Goal: Obtain resource: Obtain resource

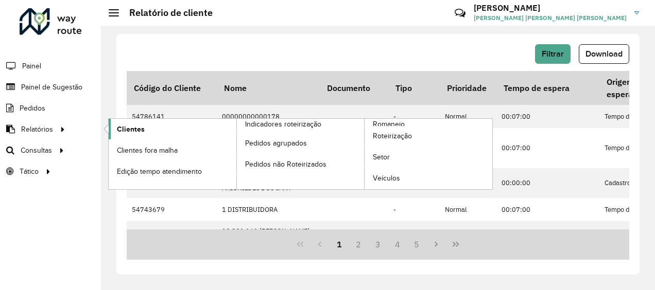
click at [133, 126] on span "Clientes" at bounding box center [131, 129] width 28 height 11
click at [134, 130] on span "Clientes" at bounding box center [131, 129] width 28 height 11
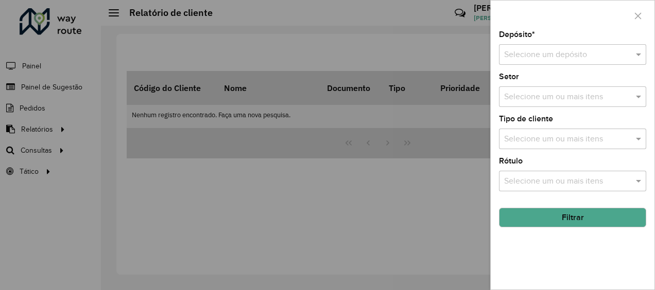
click at [509, 59] on input "text" at bounding box center [562, 55] width 116 height 12
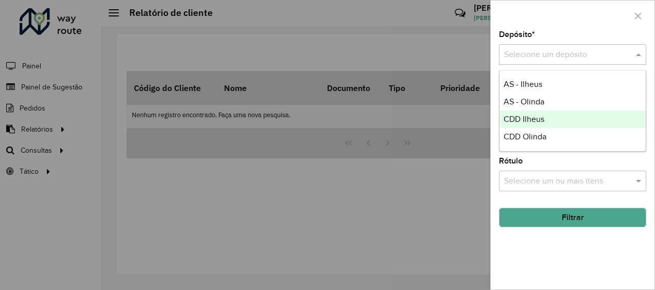
click at [520, 120] on span "CDD Ilheus" at bounding box center [524, 119] width 41 height 9
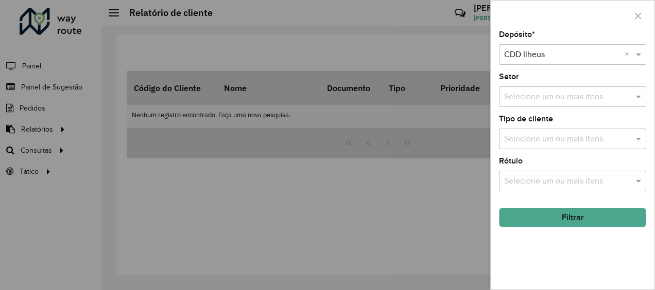
click at [545, 221] on button "Filtrar" at bounding box center [572, 218] width 147 height 20
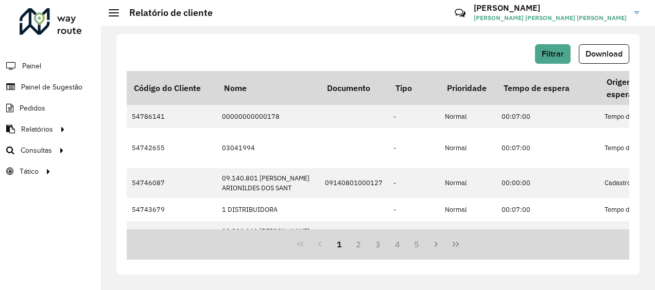
click at [604, 41] on div "Filtrar Download Código do Cliente Nome Documento Tipo Prioridade Tempo de espe…" at bounding box center [377, 154] width 523 height 241
click at [604, 49] on span "Download" at bounding box center [604, 53] width 37 height 9
click at [57, 91] on span "Painel de Sugestão" at bounding box center [53, 87] width 64 height 11
